Goal: Check status

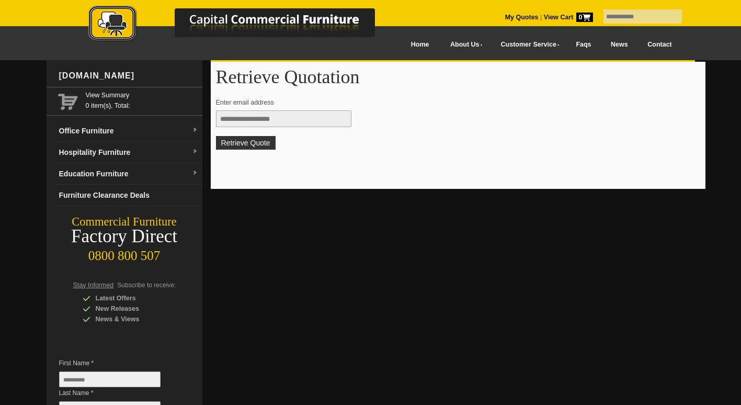
click at [301, 123] on input "text" at bounding box center [283, 118] width 135 height 17
type input "**********"
click at [248, 144] on button "Retrieve Quote" at bounding box center [246, 143] width 60 height 14
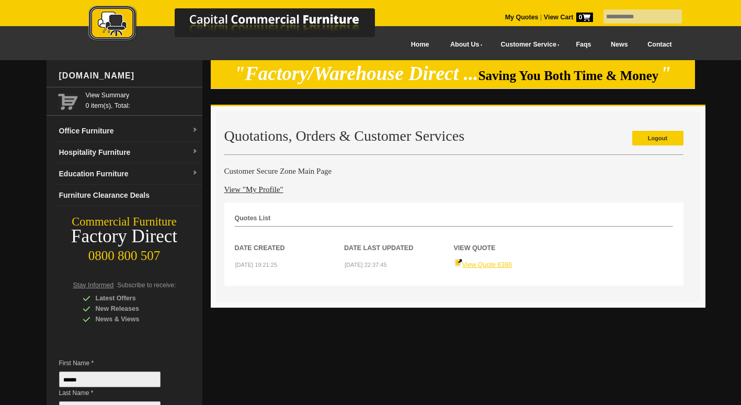
click at [483, 266] on link "View Quote 6386" at bounding box center [484, 264] width 58 height 7
